Goal: Task Accomplishment & Management: Use online tool/utility

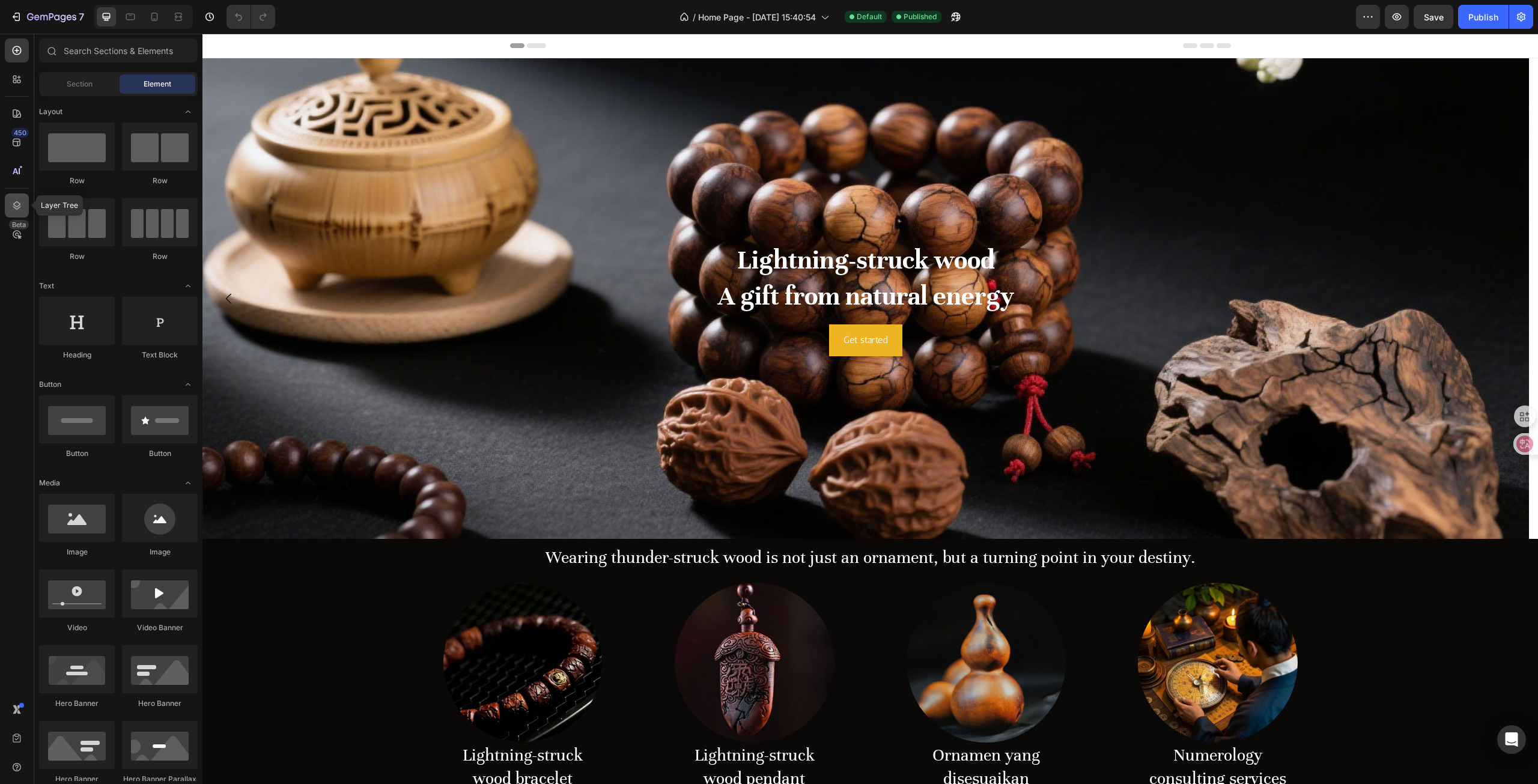
click at [15, 201] on icon at bounding box center [17, 206] width 12 height 12
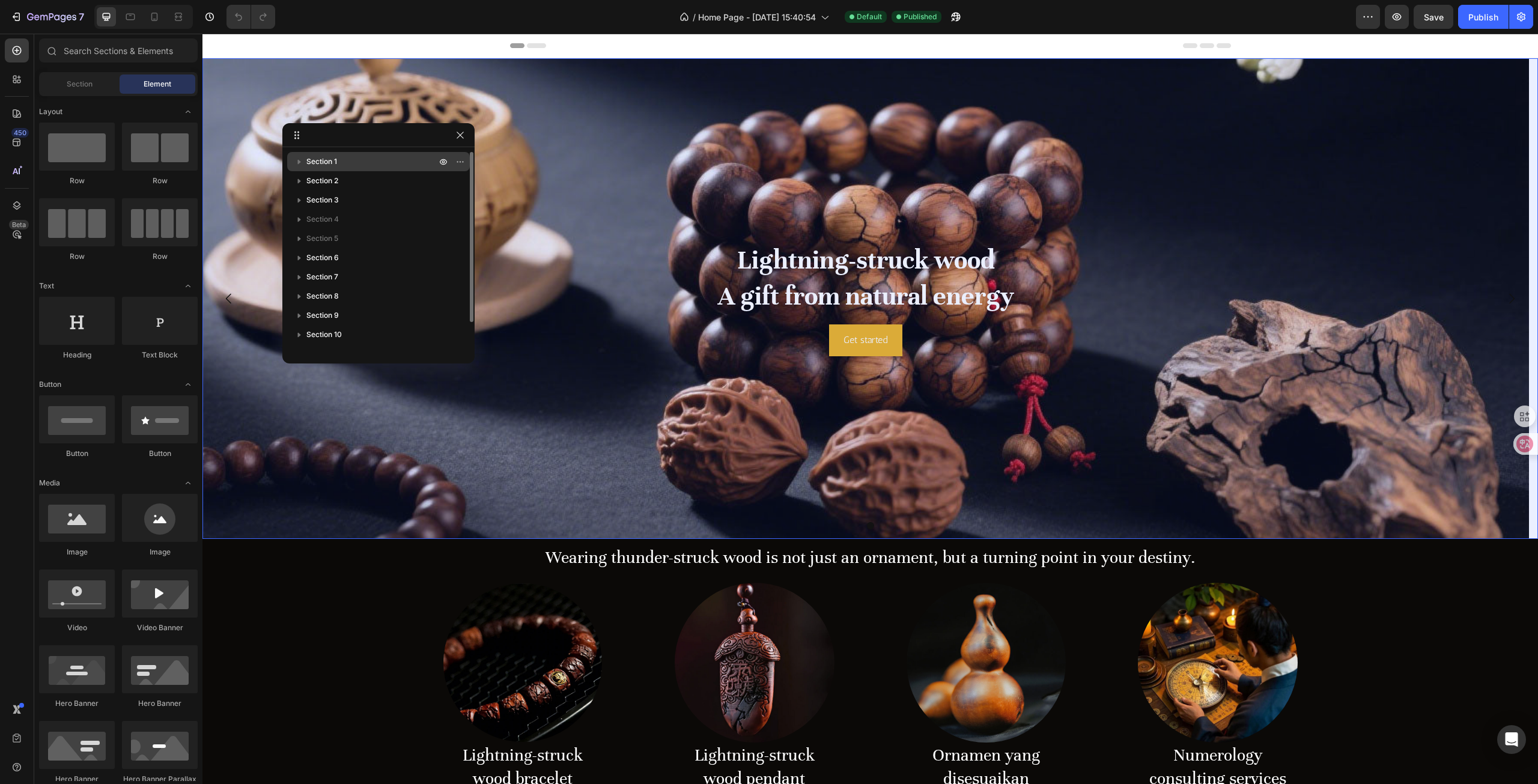
click at [345, 163] on p "Section 1" at bounding box center [372, 161] width 132 height 12
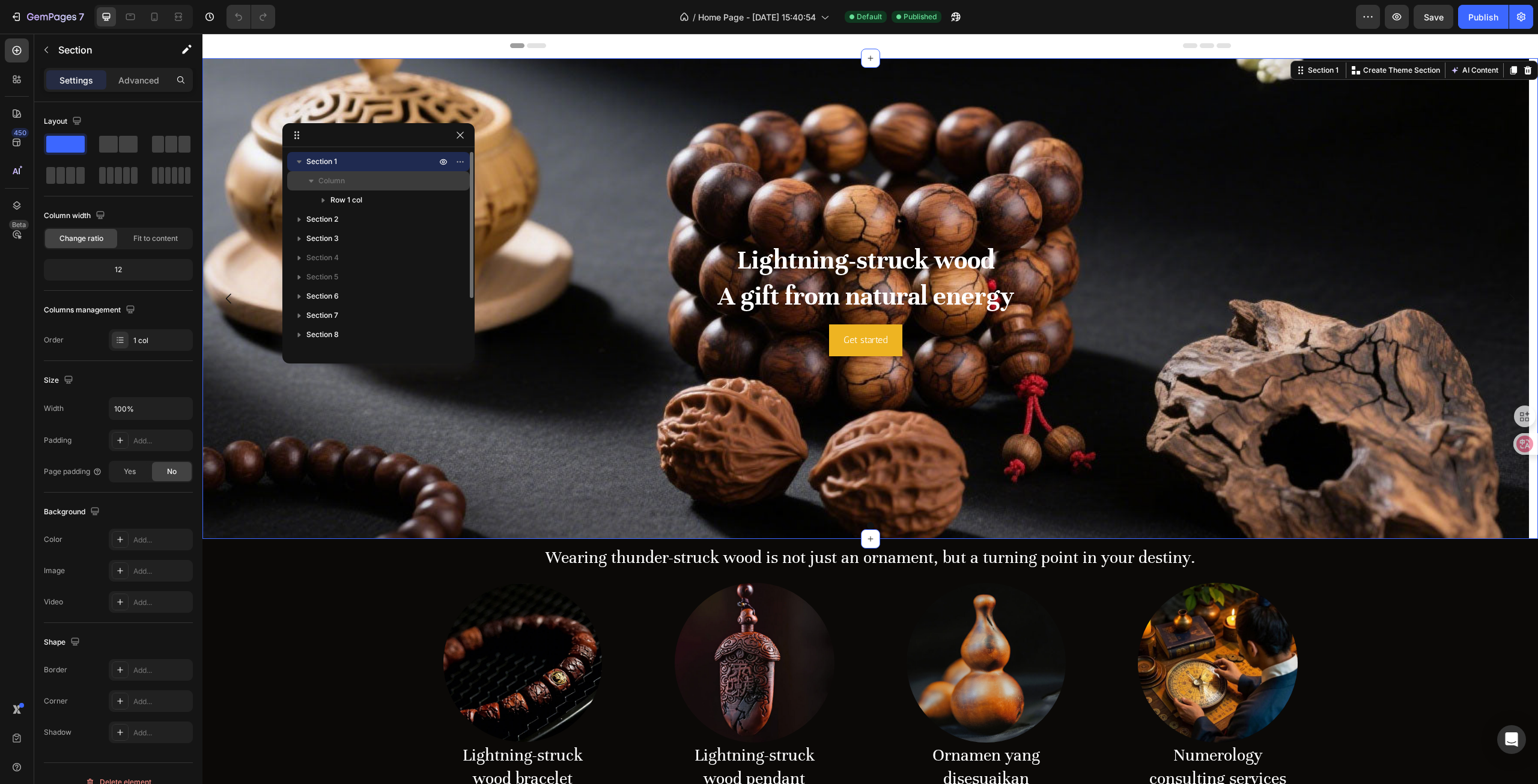
click at [348, 180] on p "Column" at bounding box center [378, 181] width 120 height 12
click at [348, 183] on p "Column" at bounding box center [378, 181] width 120 height 12
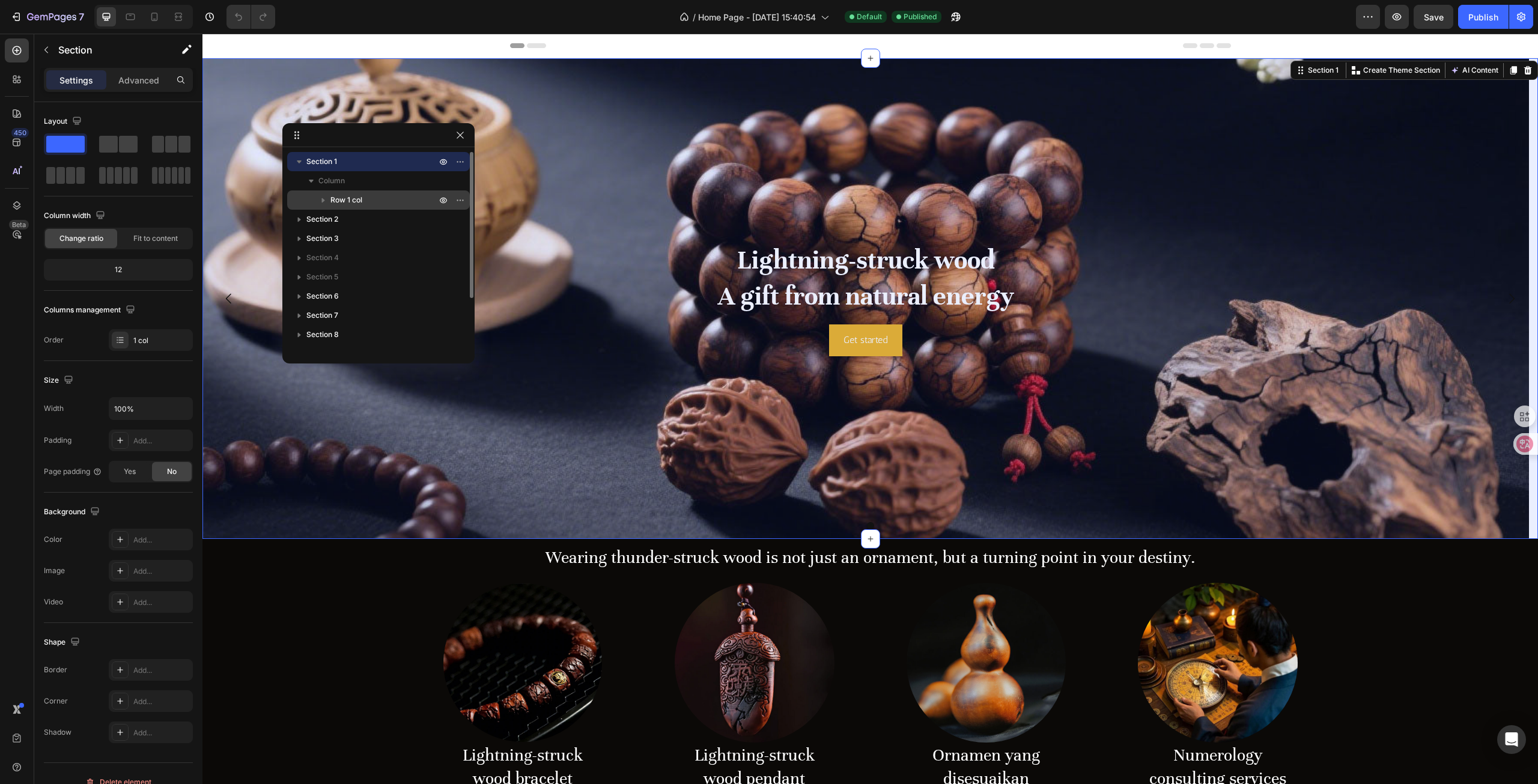
click at [387, 203] on p "Row 1 col" at bounding box center [384, 200] width 108 height 12
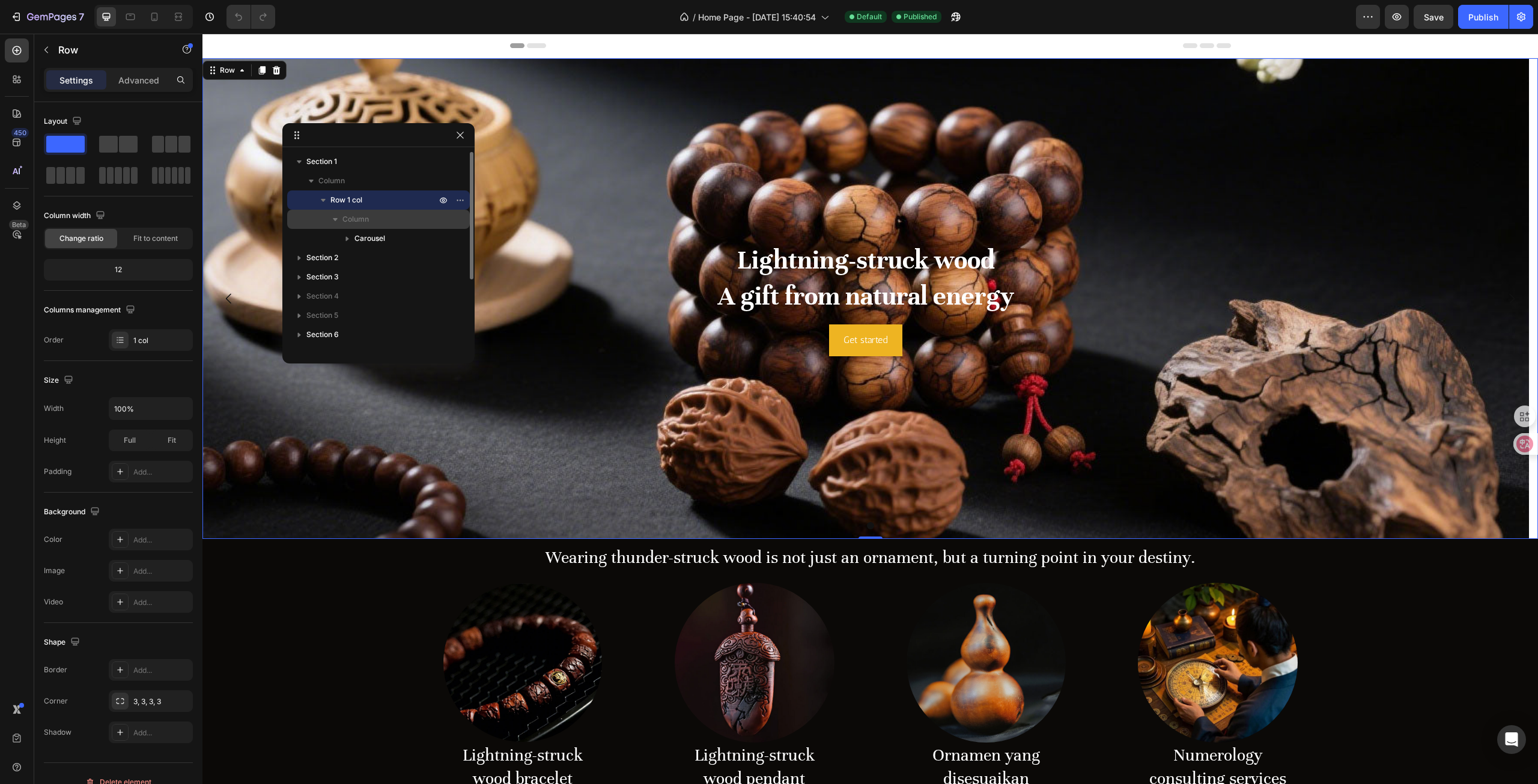
click at [380, 217] on p "Column" at bounding box center [390, 219] width 96 height 12
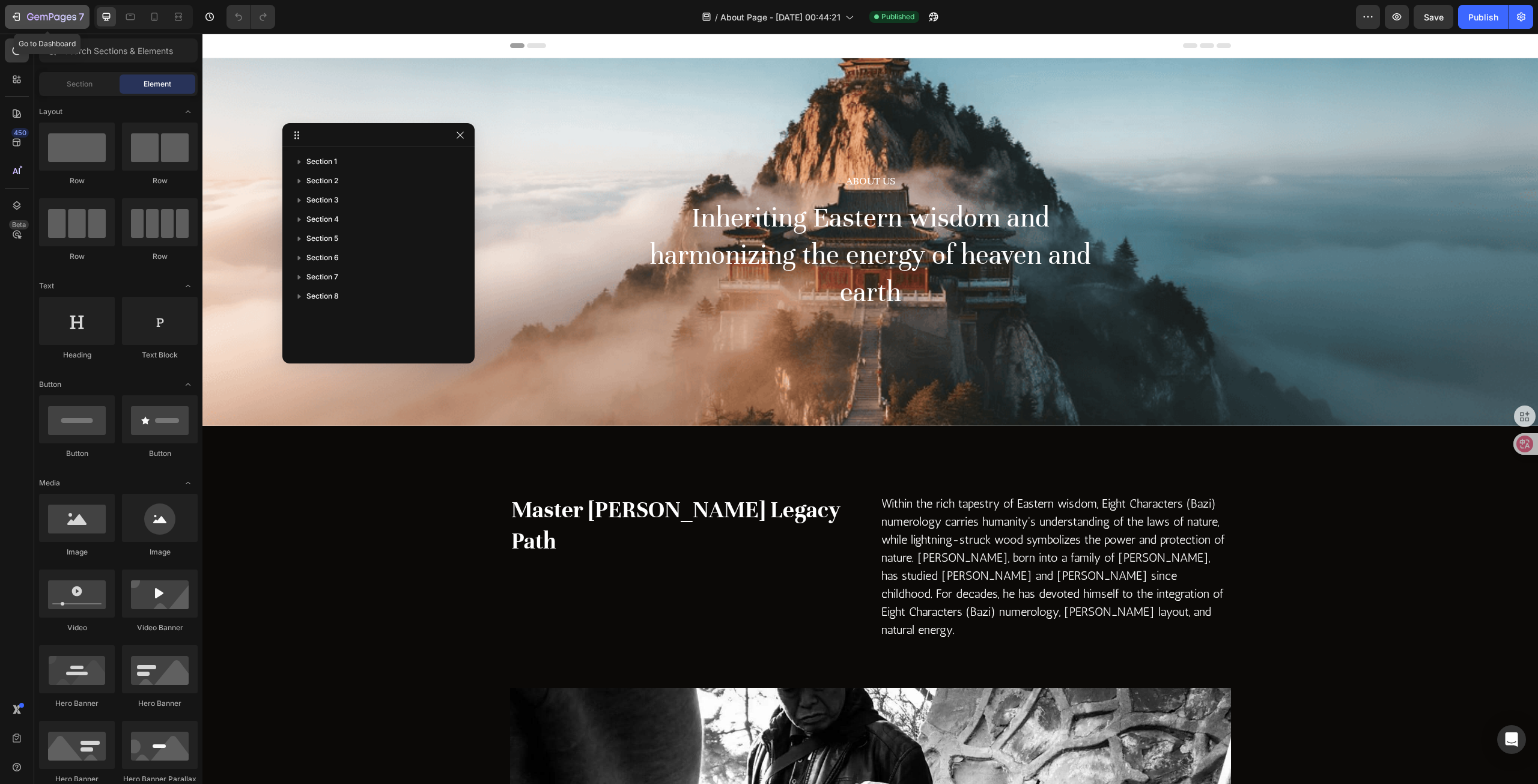
click at [56, 22] on icon "button" at bounding box center [51, 18] width 49 height 10
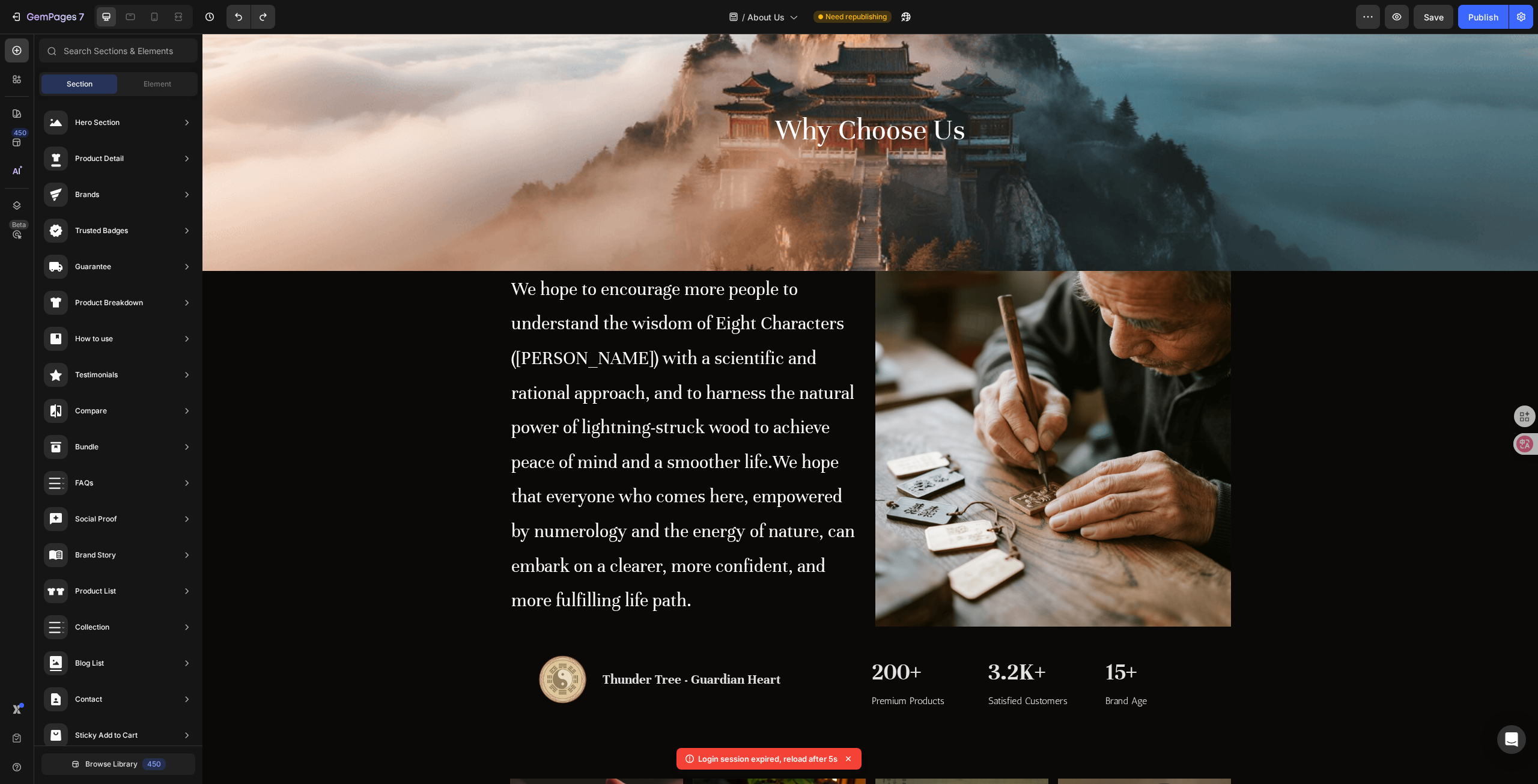
scroll to position [48, 0]
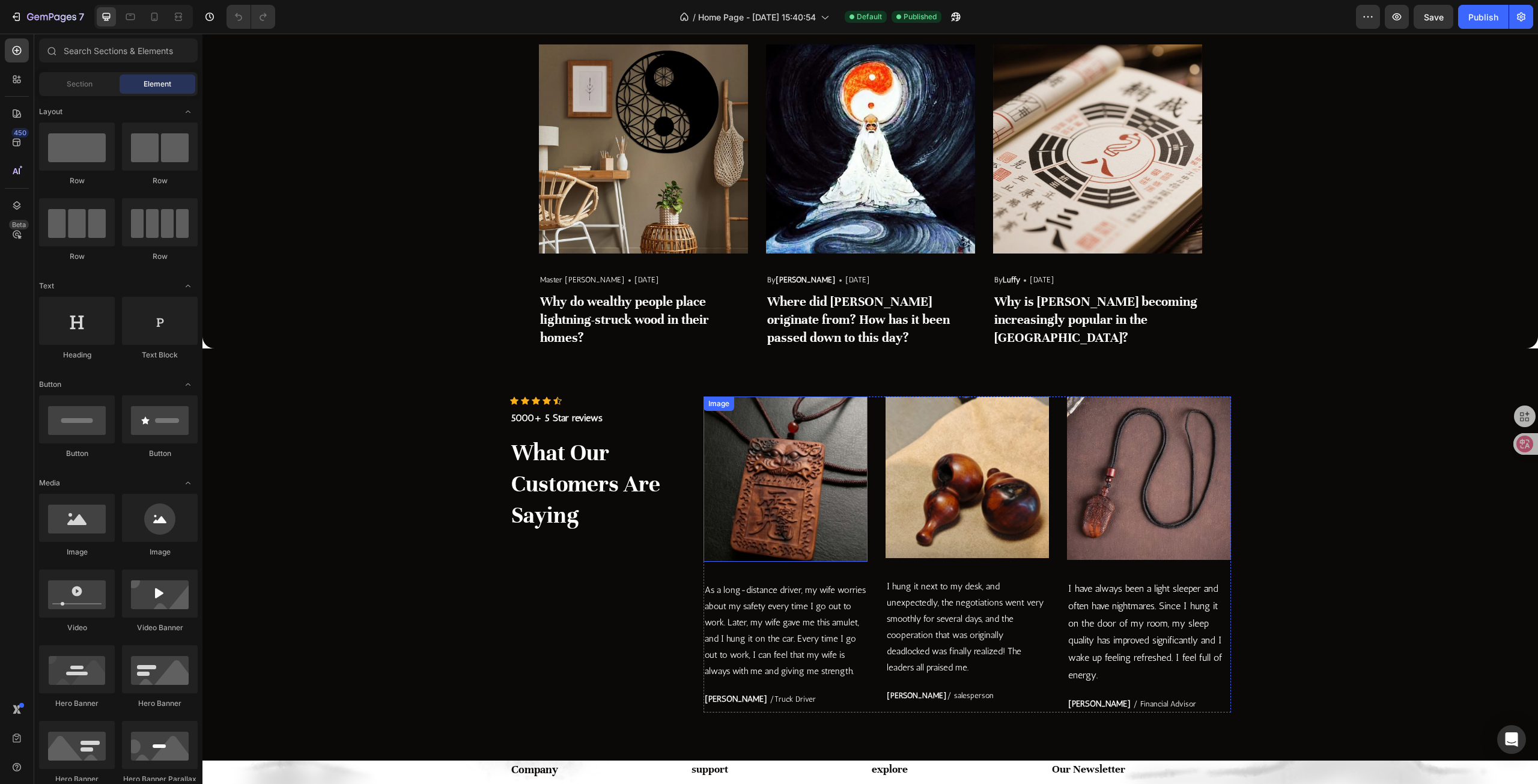
scroll to position [2828, 0]
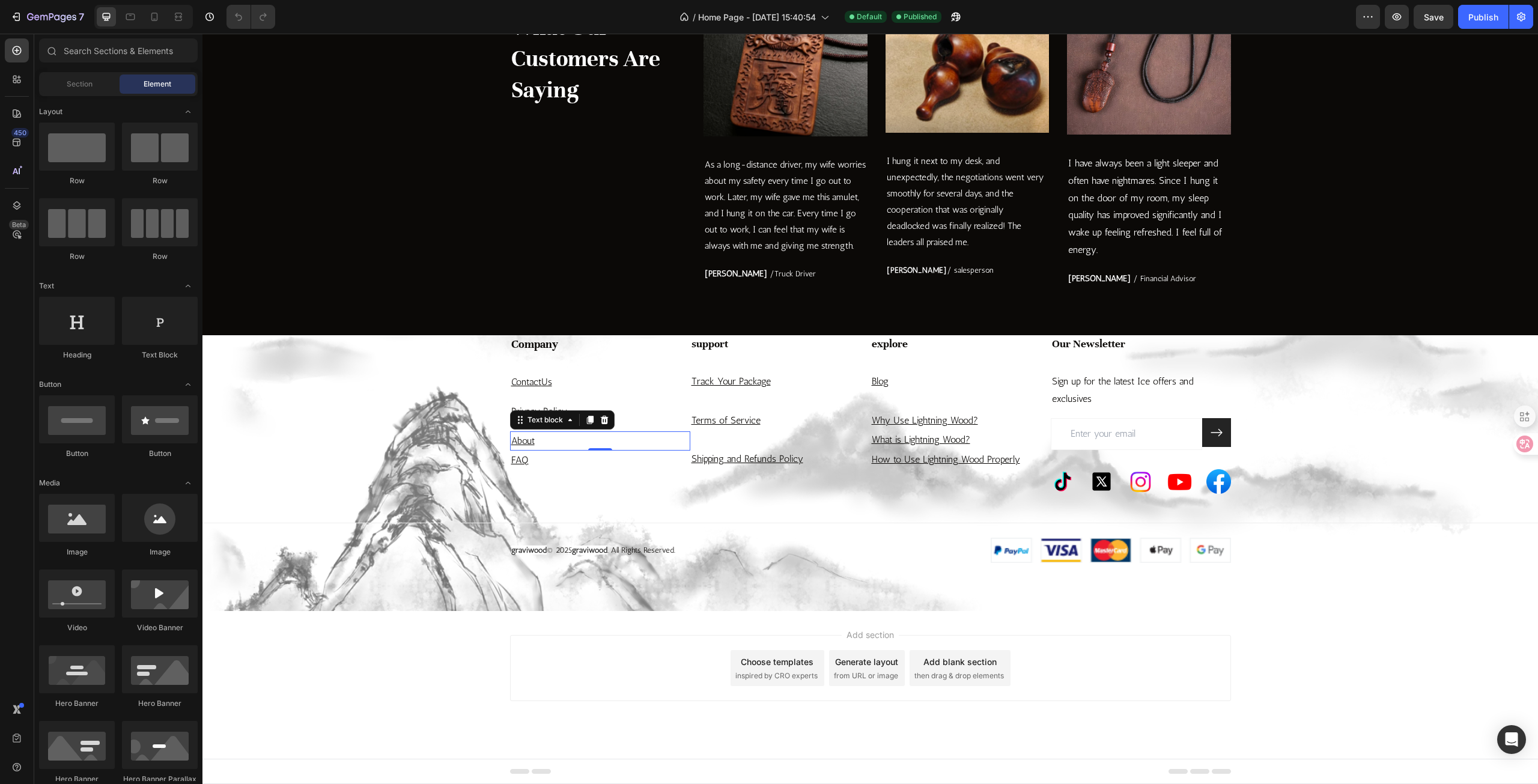
click at [526, 442] on u "About" at bounding box center [523, 441] width 24 height 11
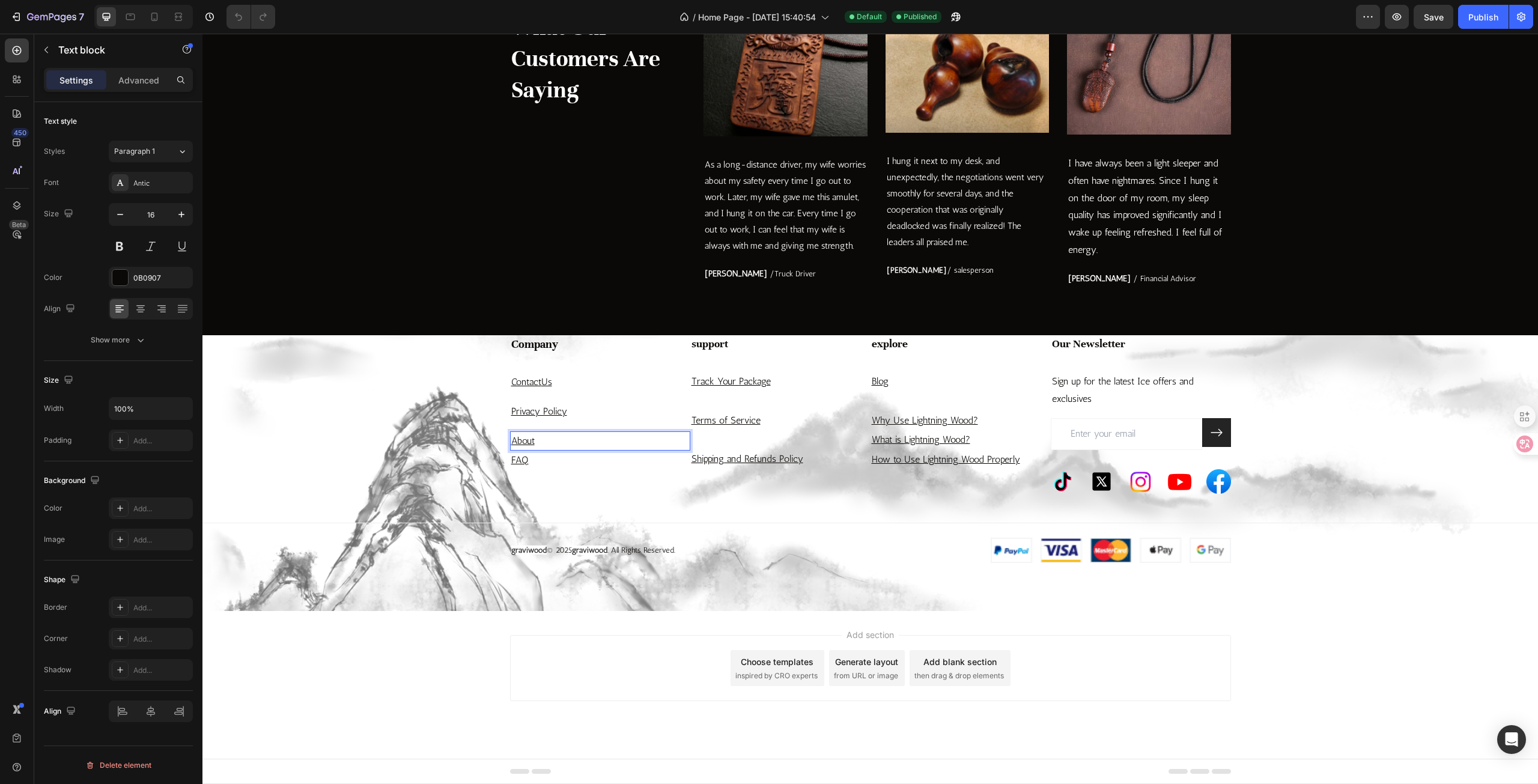
click at [586, 445] on p "About" at bounding box center [600, 441] width 178 height 18
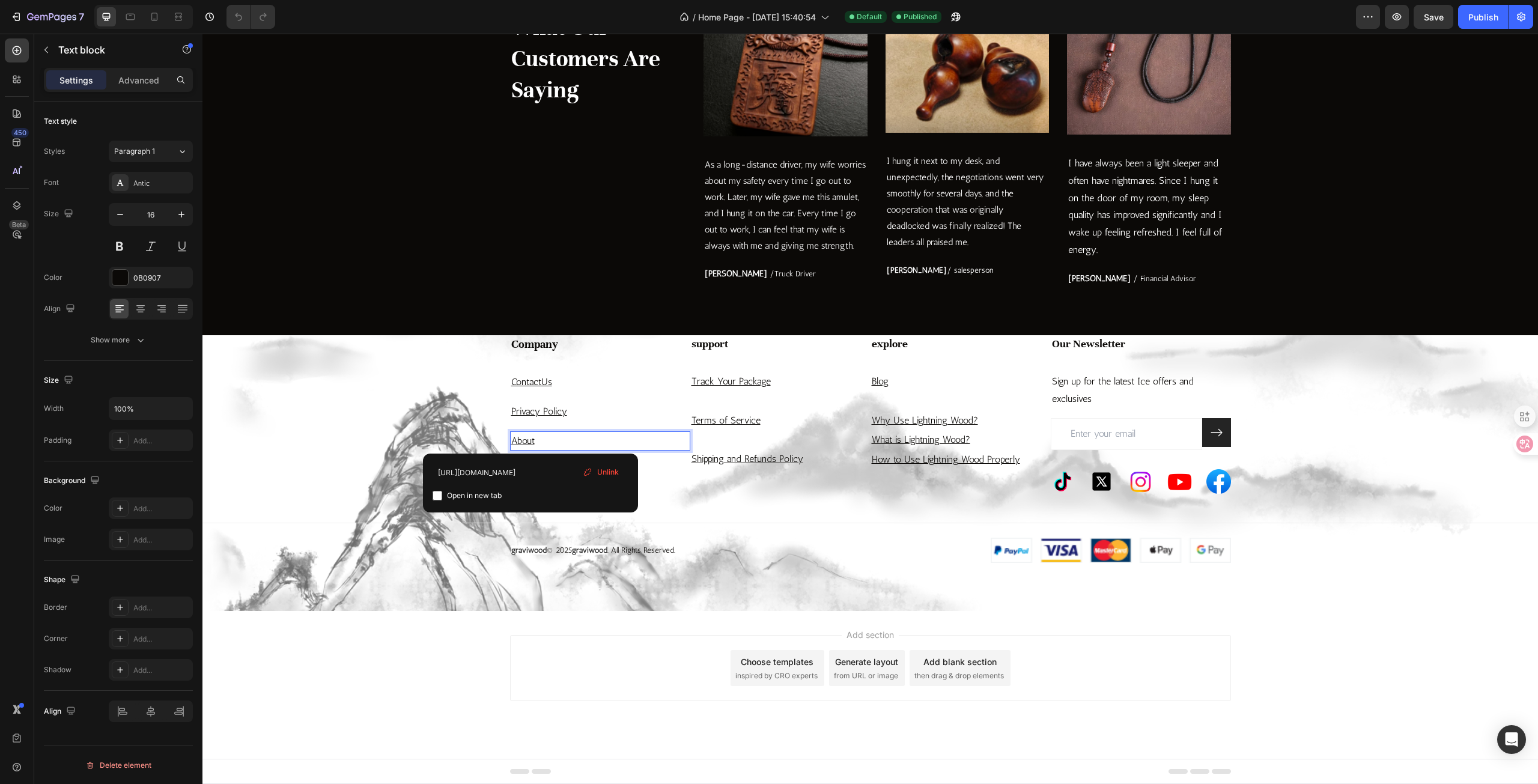
click at [586, 445] on p "About" at bounding box center [600, 441] width 178 height 18
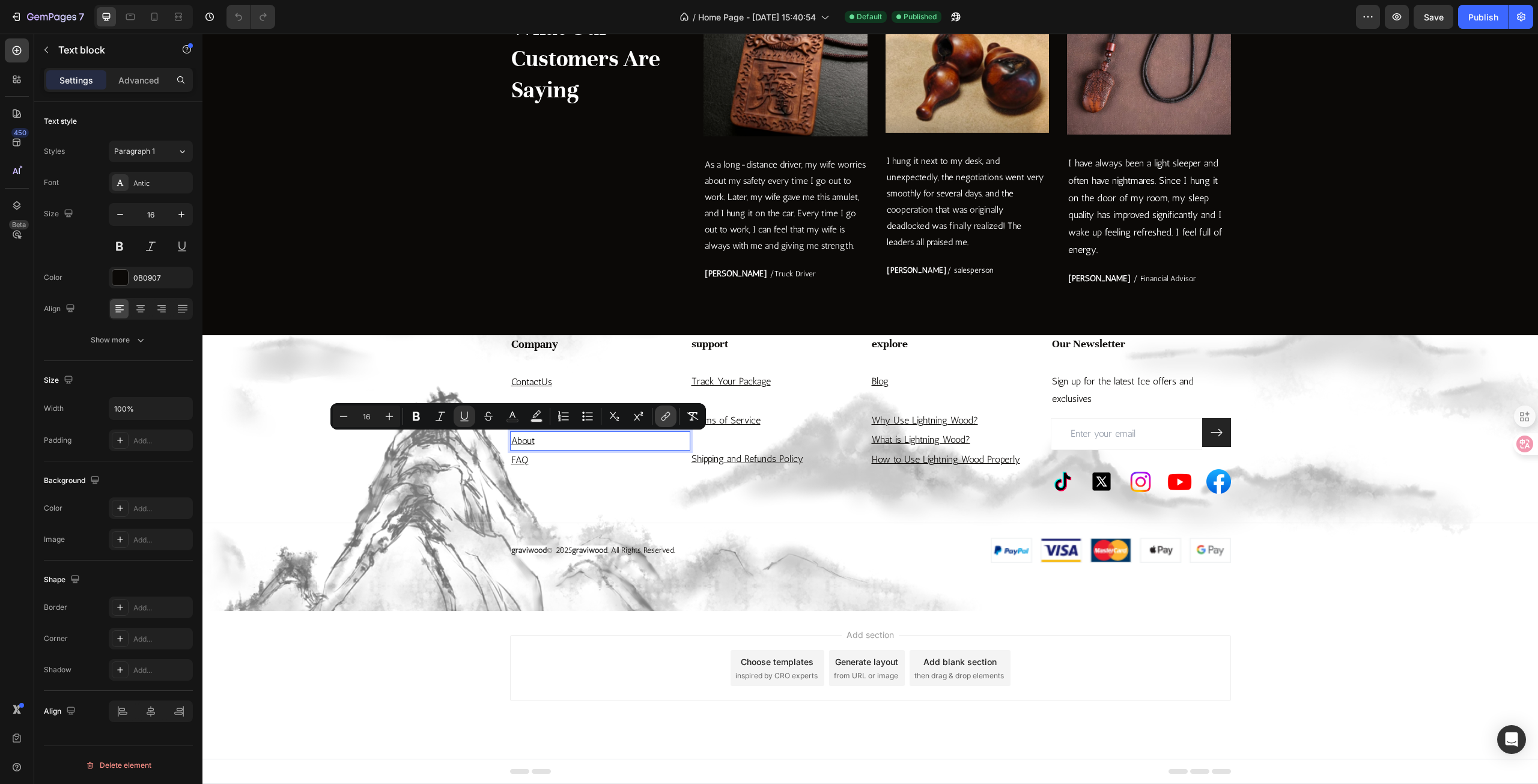
click at [657, 420] on button "link" at bounding box center [666, 416] width 22 height 22
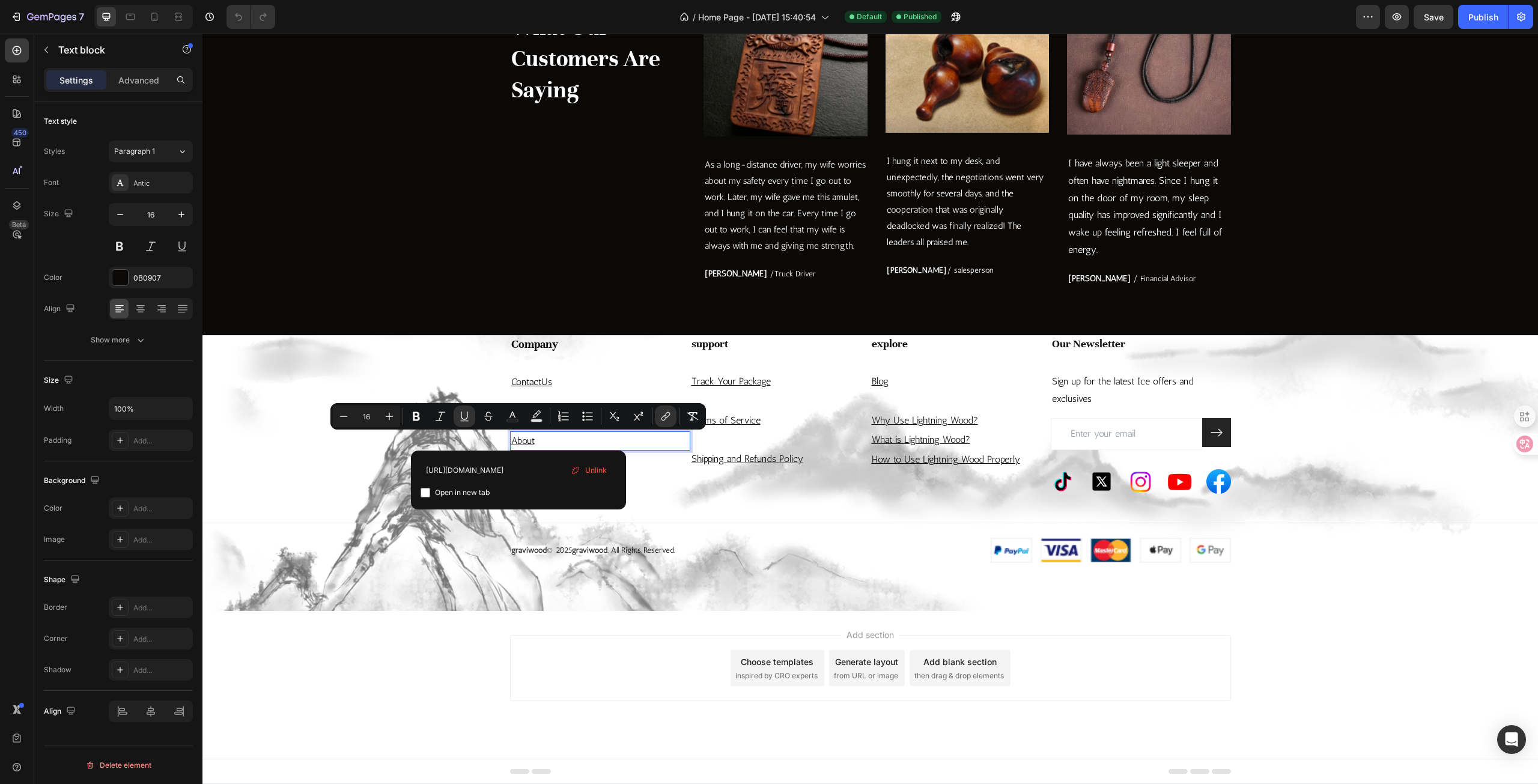
scroll to position [0, 403]
click at [549, 471] on input "https://4ivc6b-pk.myshopify.com/a/gempages?version=v7&shop_id=57868988542720499…" at bounding box center [519, 470] width 196 height 19
type input "https://graviwood.com/a/gempages?version=v7&shop_id=578689885427204993&theme_pa…"
click at [568, 669] on div "Add section Choose templates inspired by CRO experts Generate layout from URL o…" at bounding box center [871, 667] width 721 height 66
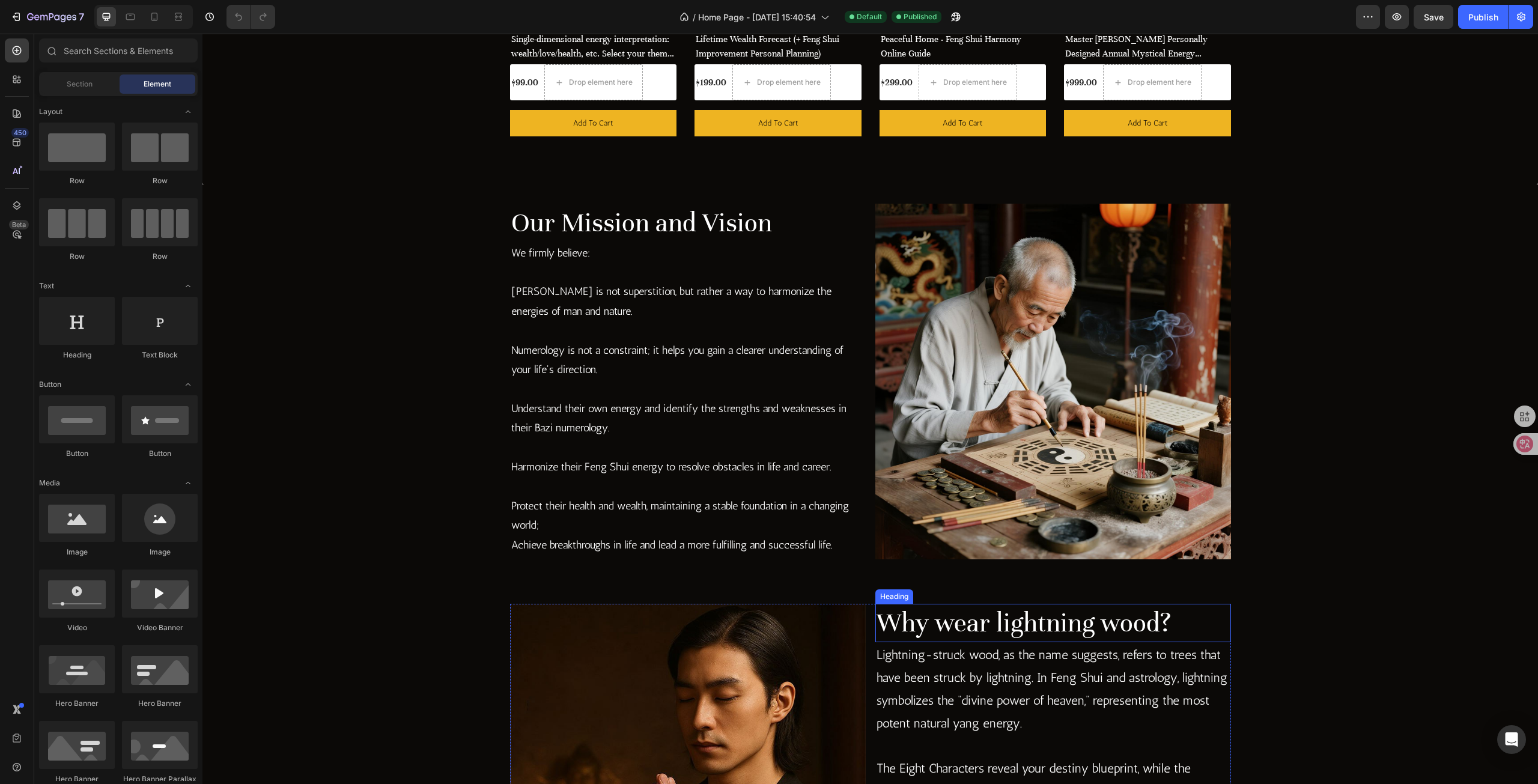
scroll to position [1427, 0]
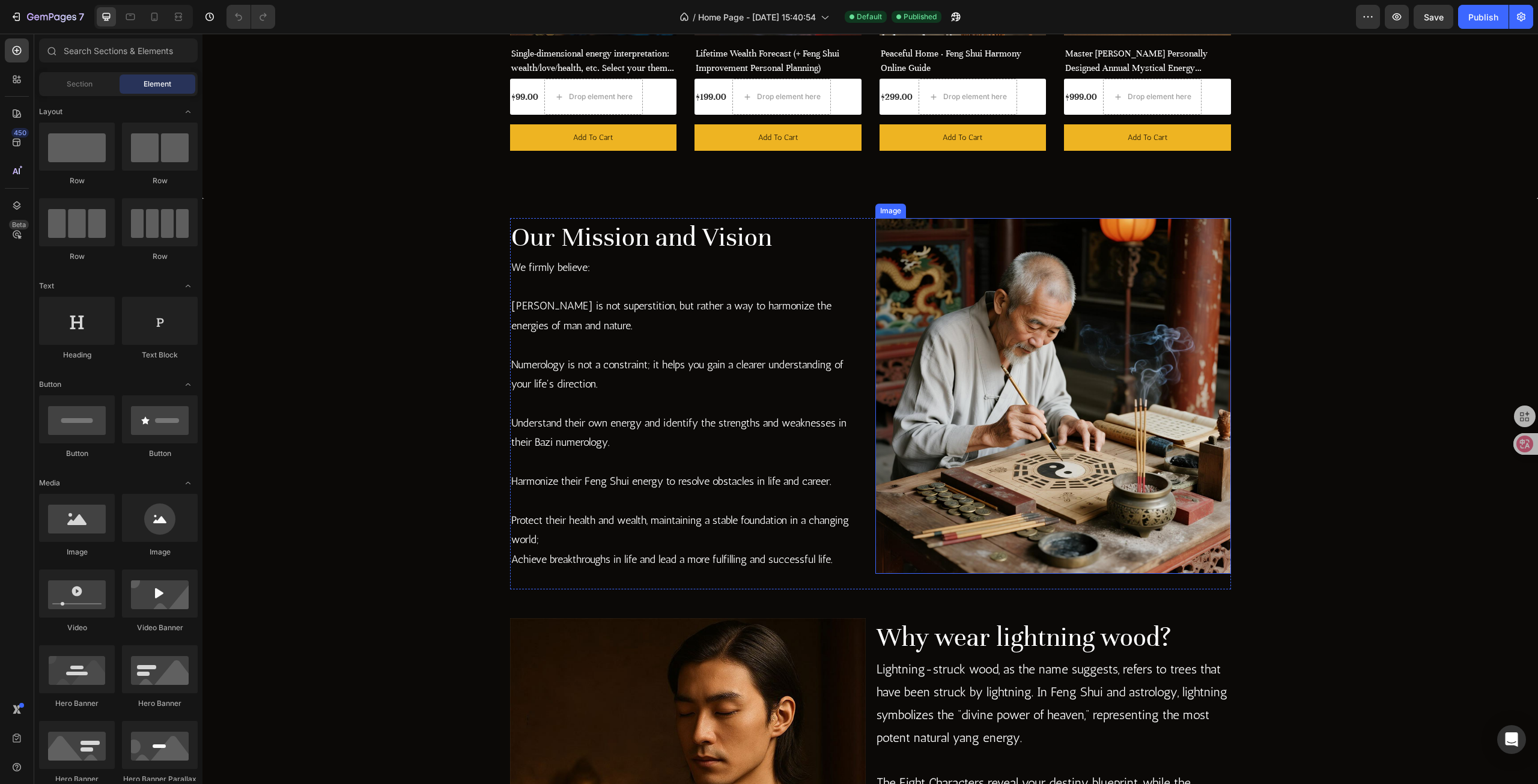
click at [1030, 421] on img at bounding box center [1053, 396] width 355 height 355
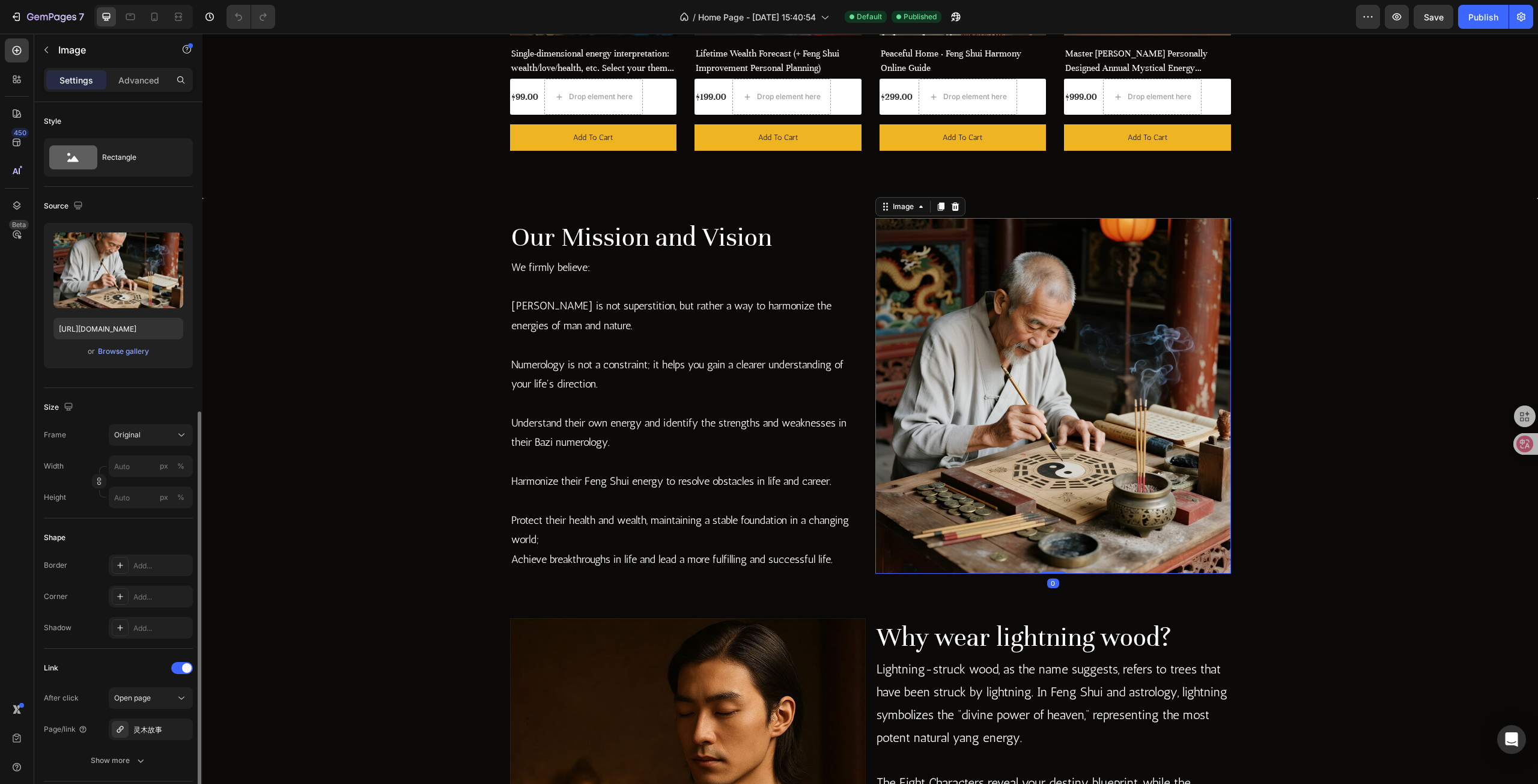
scroll to position [241, 0]
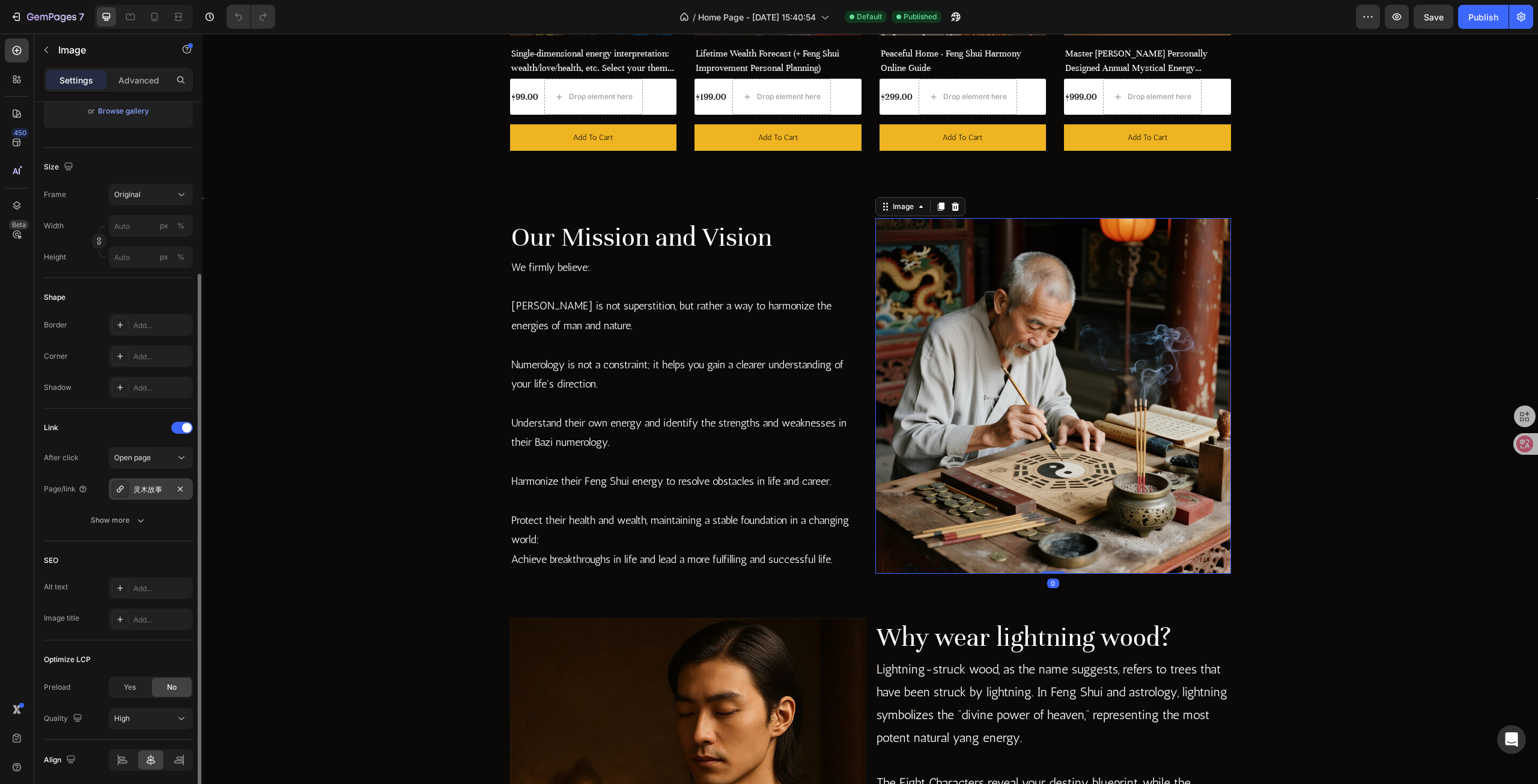
click at [164, 493] on div "灵木故事" at bounding box center [151, 490] width 35 height 11
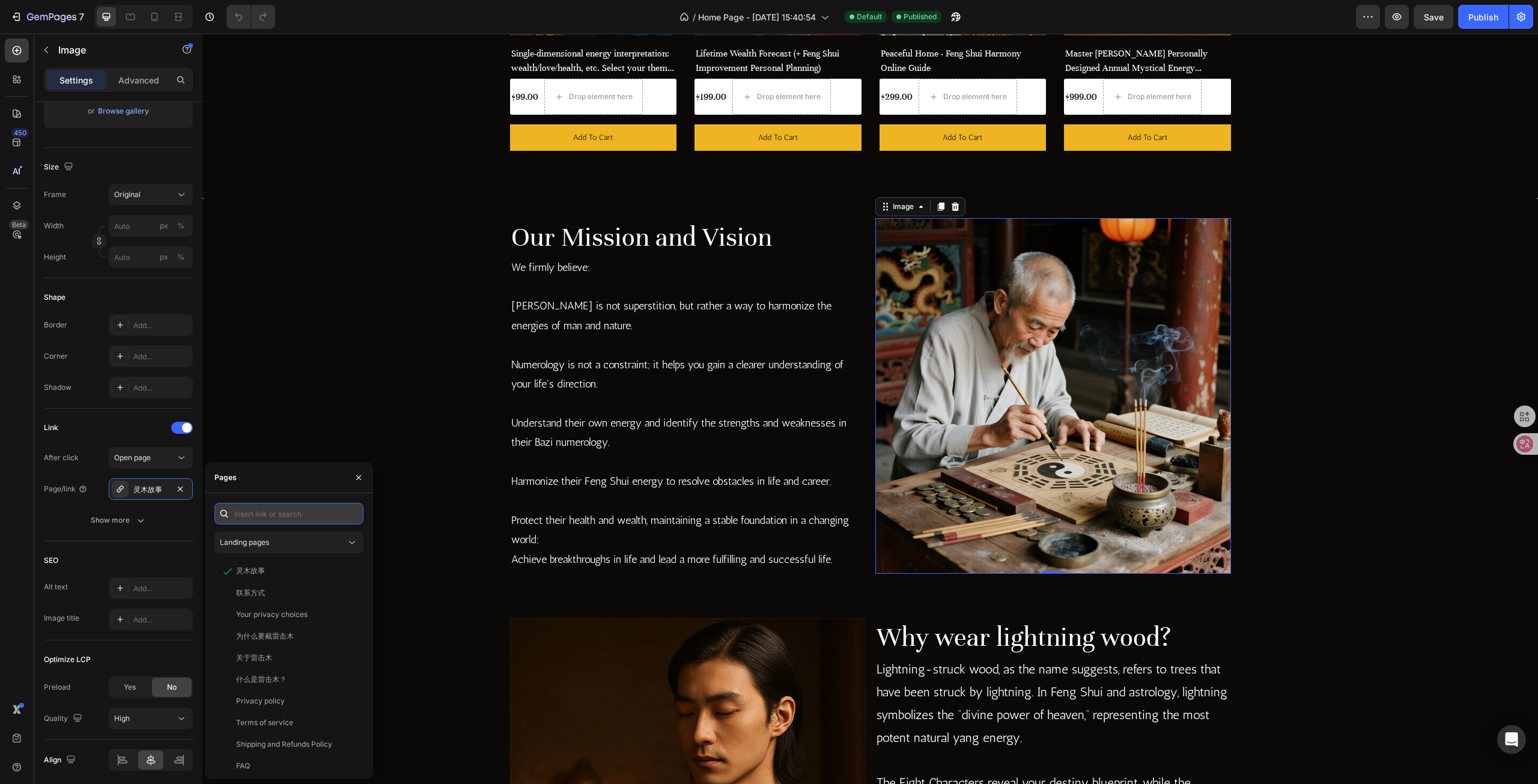
click at [272, 511] on input "text" at bounding box center [289, 514] width 149 height 22
paste input "https://graviwood.com/a/gempages?version=v7&shop_id=578689885427204993&theme_pa…"
type input "https://graviwood.com/a/gempages?version=v7&shop_id=578689885427204993&theme_pa…"
click at [290, 549] on div "https://graviwood.com/a/gempages?version=v7&shop_id=578689885427204993&theme_pa…" at bounding box center [287, 543] width 144 height 22
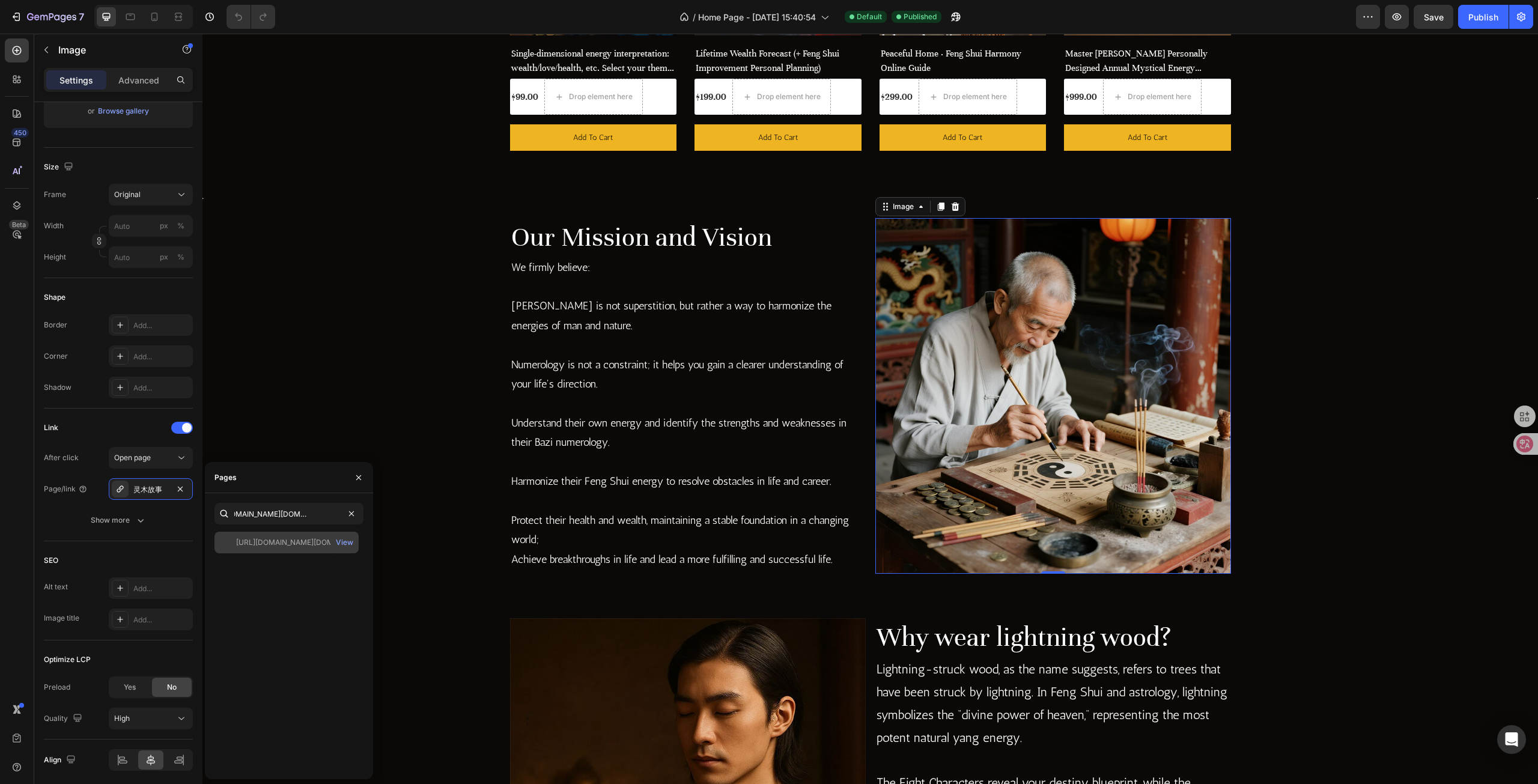
scroll to position [0, 0]
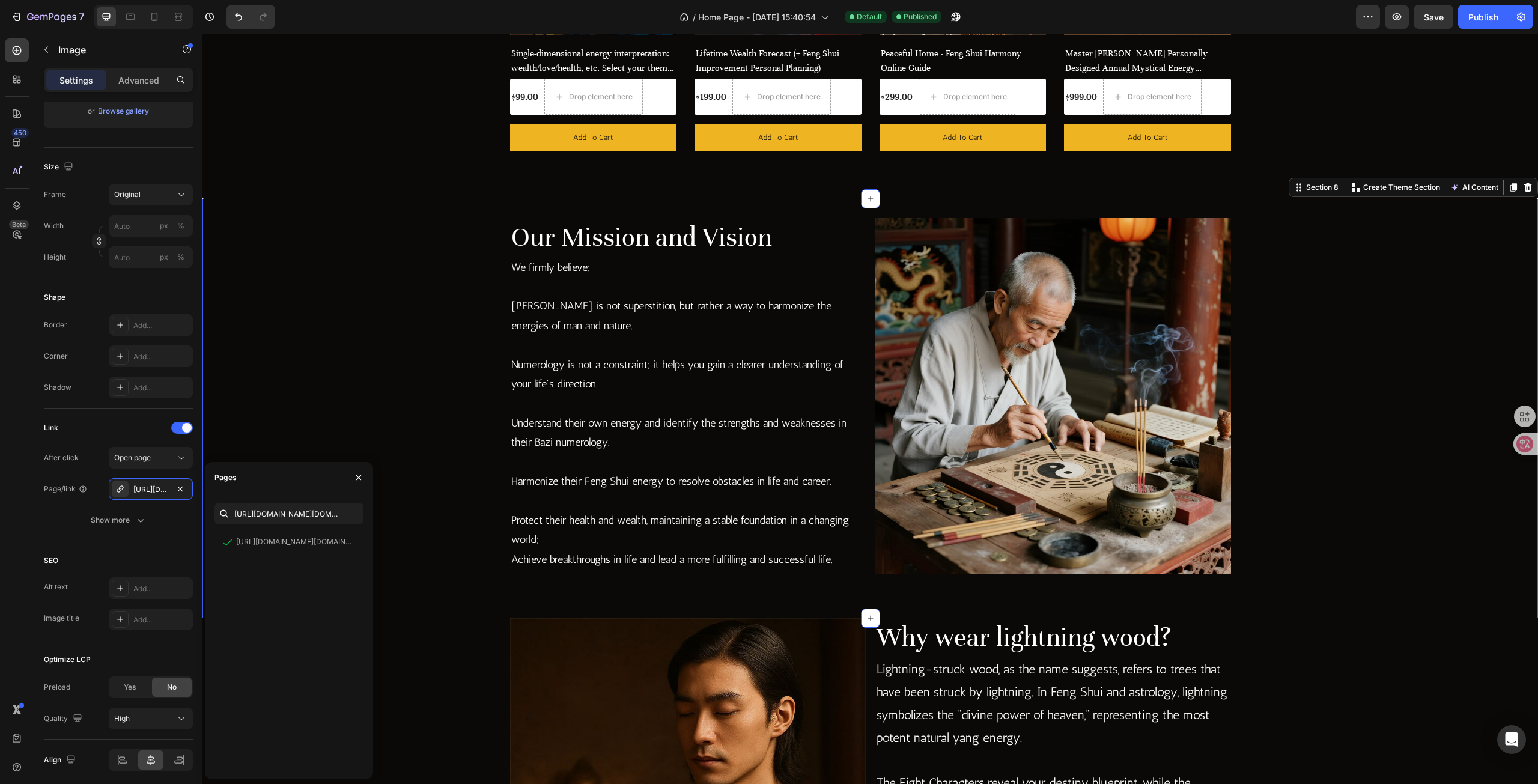
click at [300, 341] on div "Our Mission and Vision Heading We firmly believe: Feng Shui is not superstition…" at bounding box center [870, 409] width 1335 height 381
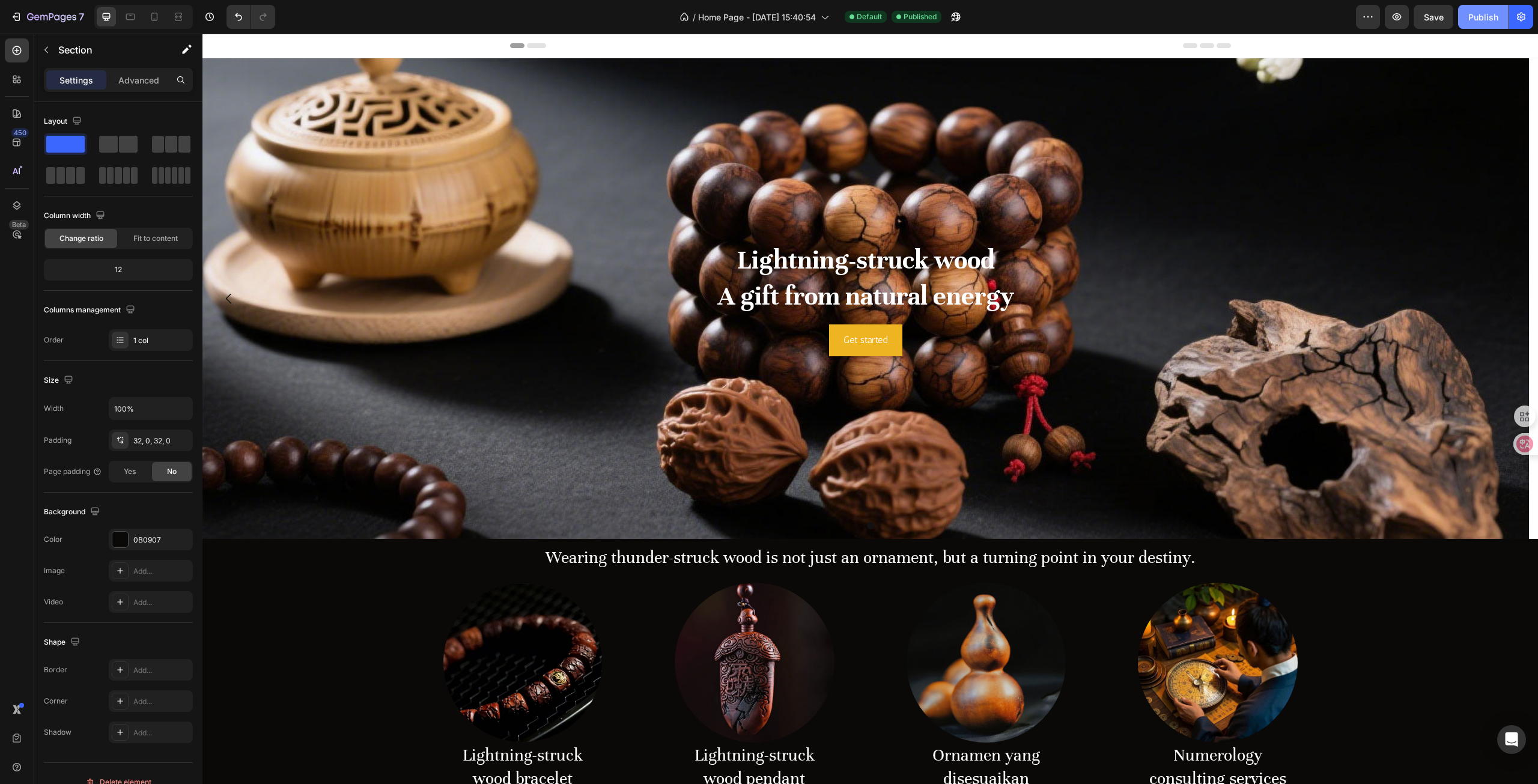
click at [1476, 19] on div "Publish" at bounding box center [1484, 17] width 30 height 13
click at [62, 15] on icon "button" at bounding box center [63, 18] width 5 height 8
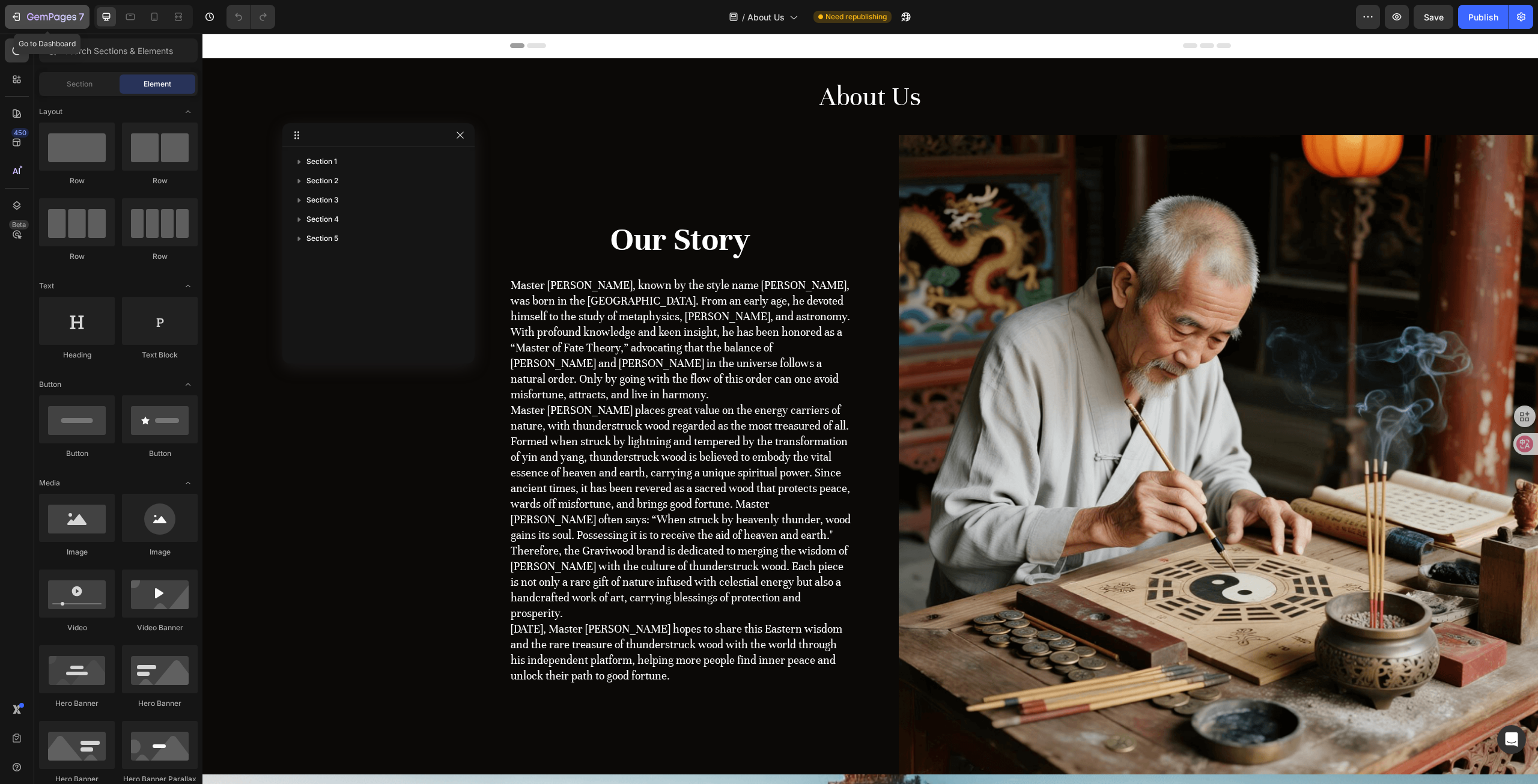
click at [67, 8] on button "7" at bounding box center [47, 17] width 85 height 24
